Goal: Task Accomplishment & Management: Manage account settings

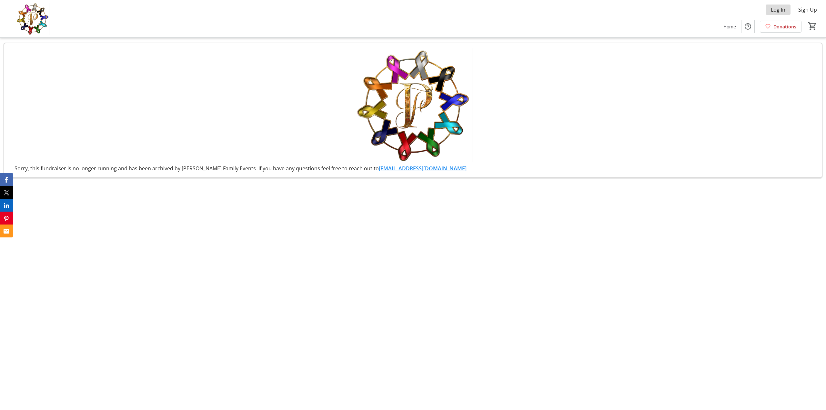
click at [780, 10] on span "Log In" at bounding box center [778, 10] width 15 height 8
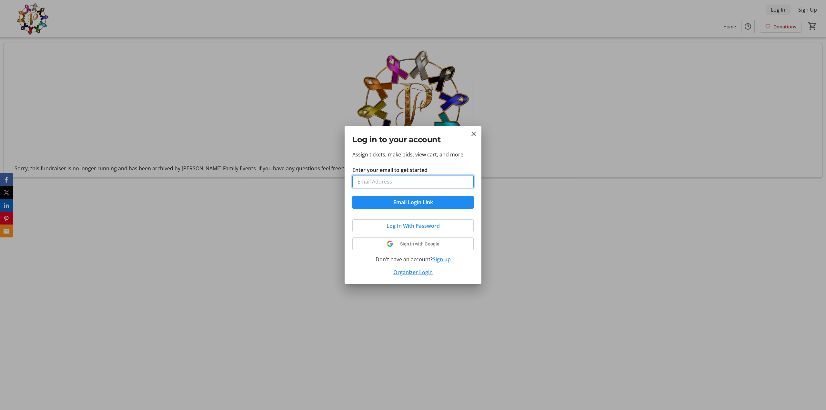
type input "[PERSON_NAME][EMAIL_ADDRESS][PERSON_NAME][DOMAIN_NAME]"
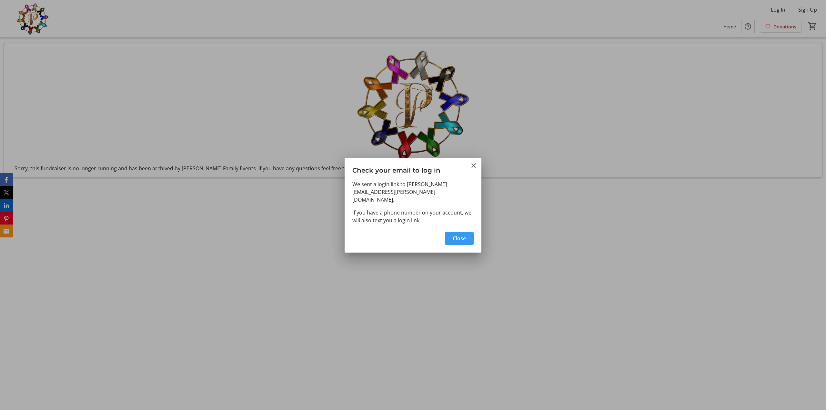
click at [457, 235] on span "Close" at bounding box center [459, 239] width 13 height 8
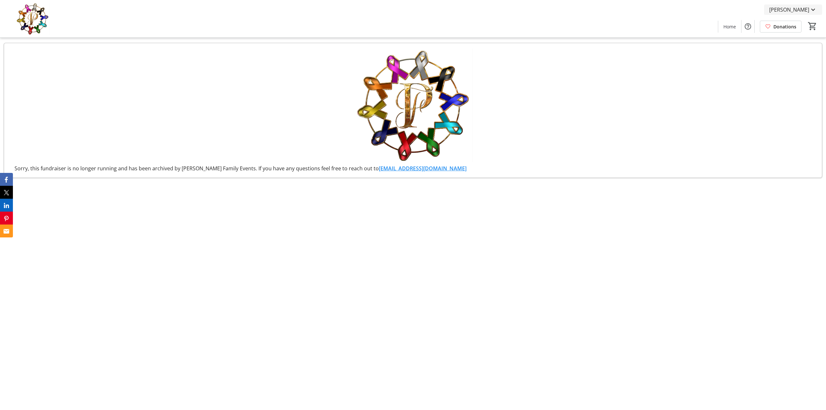
click at [802, 12] on span "[PERSON_NAME]" at bounding box center [790, 10] width 40 height 8
click at [797, 37] on span "My Account" at bounding box center [795, 41] width 45 height 8
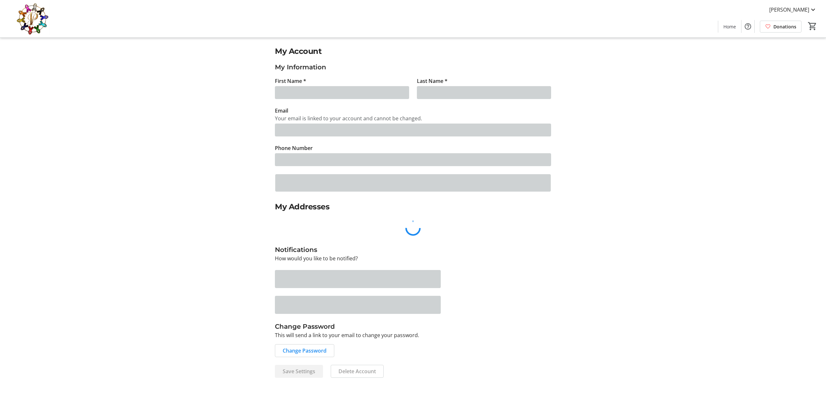
type input "Jim"
type input "Brunke"
type input "[PERSON_NAME][EMAIL_ADDRESS][PERSON_NAME][DOMAIN_NAME]"
type input "(302) 528-8060"
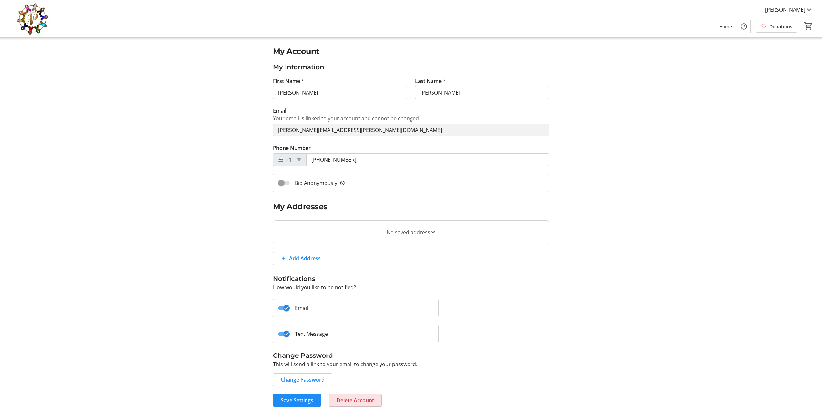
click at [351, 399] on span "Delete Account" at bounding box center [354, 401] width 37 height 8
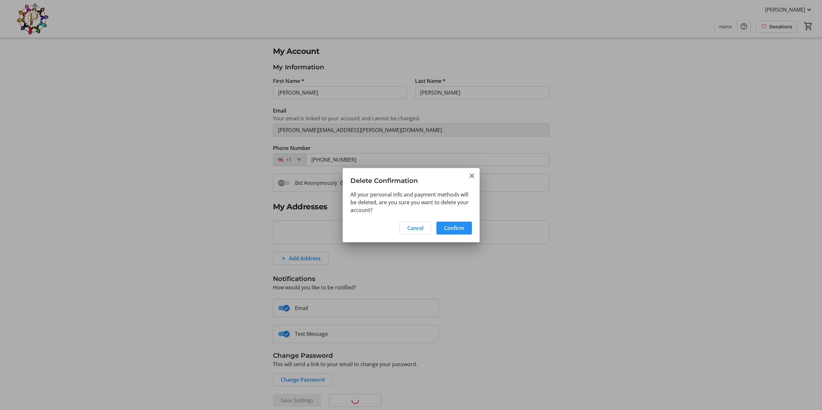
click at [458, 227] on span "Confirm" at bounding box center [454, 228] width 20 height 8
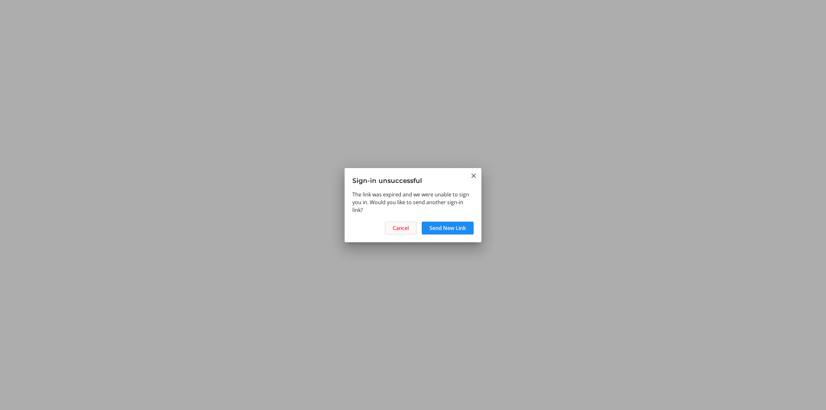
click at [402, 226] on span "Cancel" at bounding box center [401, 228] width 16 height 8
